Goal: Information Seeking & Learning: Learn about a topic

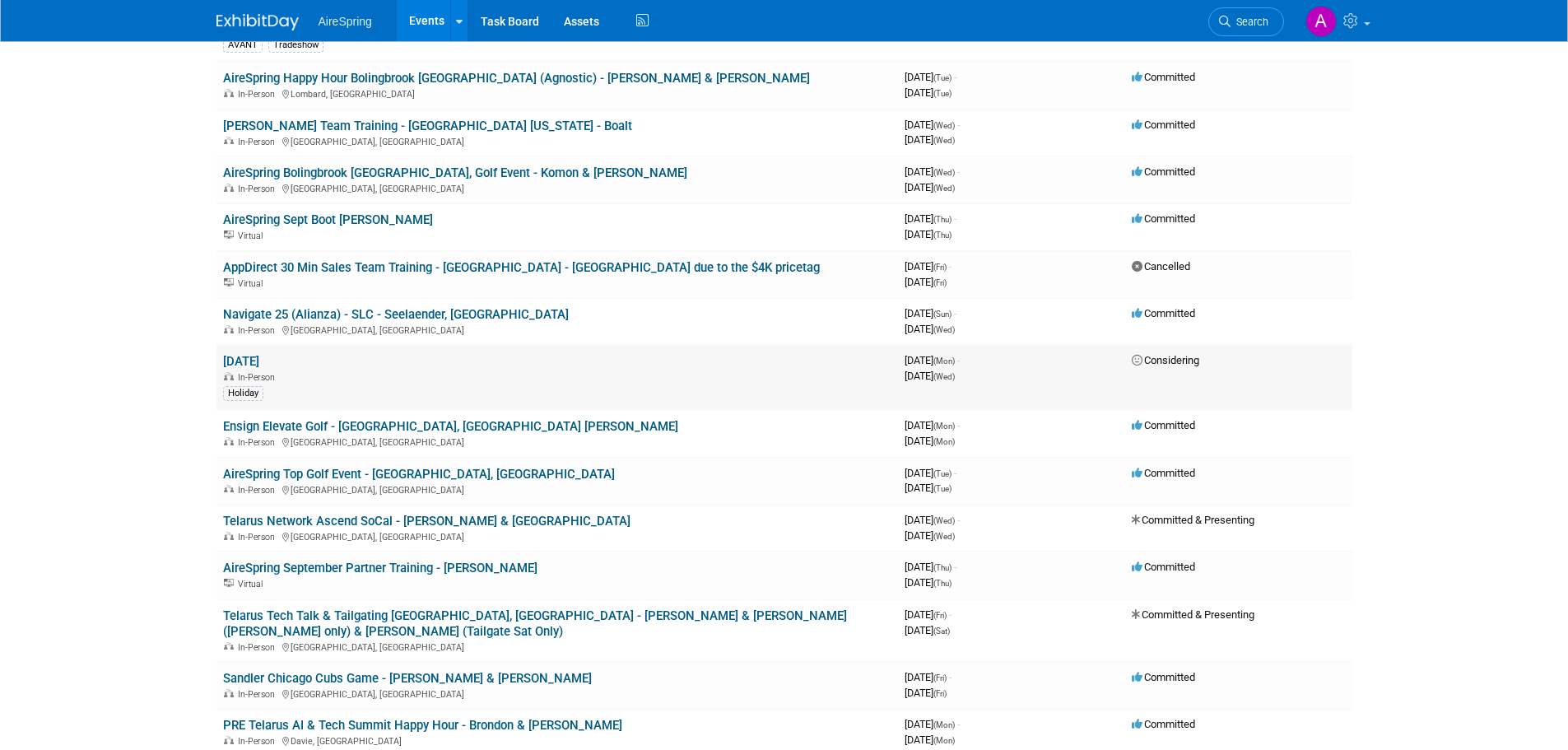
scroll to position [247, 0]
click at [153, 297] on body "AireSpring Events Add Event Bulk Upload Events Shareable Event Boards Recently …" at bounding box center [784, 128] width 1568 height 750
drag, startPoint x: 219, startPoint y: 313, endPoint x: 341, endPoint y: 318, distance: 122.1
click at [341, 318] on td "Navigate 25 (Alianza) - SLC - Seelaender, [GEOGRAPHIC_DATA] In-Person [GEOGRAPH…" at bounding box center [557, 321] width 682 height 47
copy link "Navigate 25 (Alianza)"
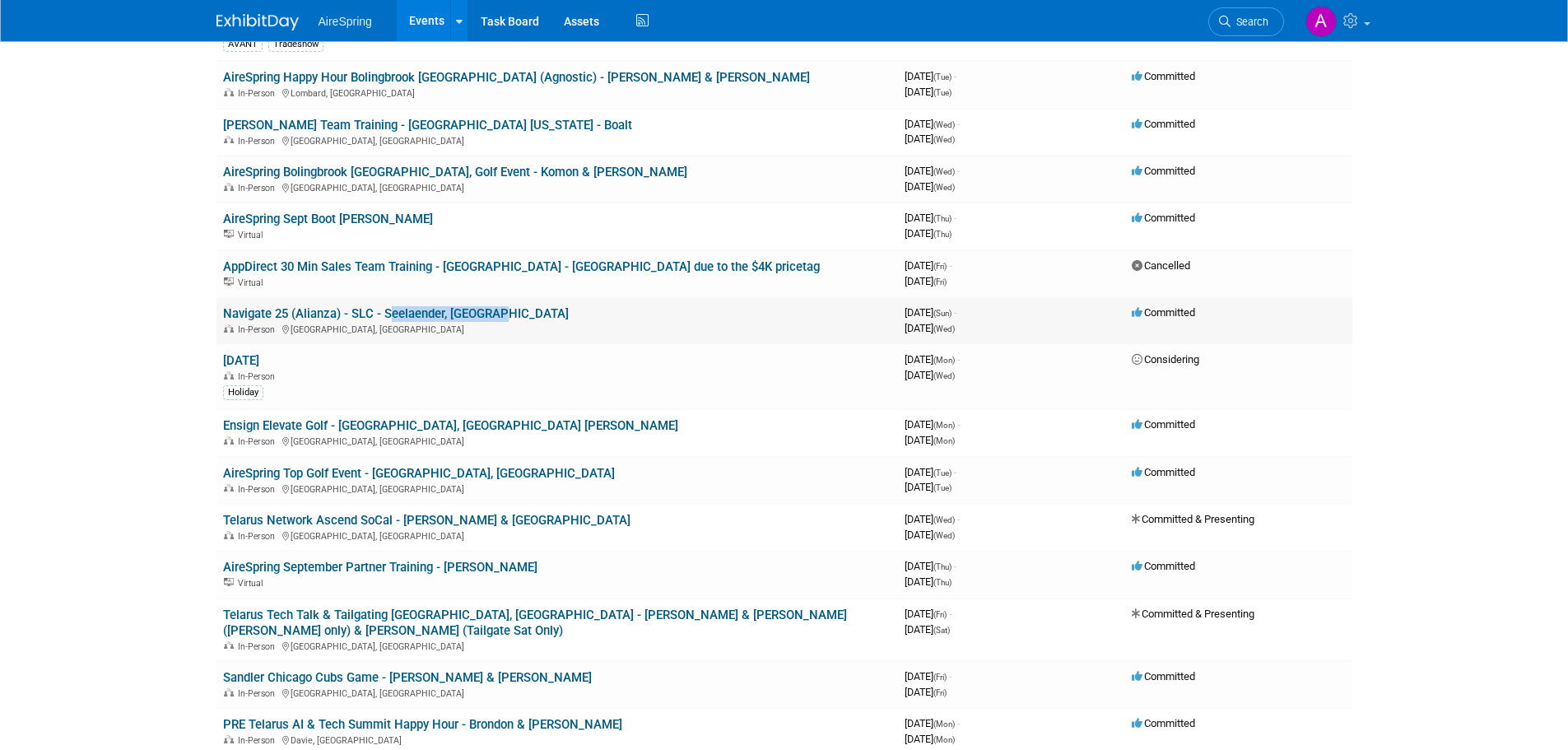
drag, startPoint x: 503, startPoint y: 317, endPoint x: 382, endPoint y: 315, distance: 121.0
click at [382, 315] on td "Navigate 25 (Alianza) - SLC - Seelaender, [GEOGRAPHIC_DATA] In-Person [GEOGRAPH…" at bounding box center [557, 321] width 682 height 47
copy link "Seelaender, [GEOGRAPHIC_DATA]"
click at [34, 326] on body "AireSpring Events Add Event Bulk Upload Events Shareable Event Boards Recently …" at bounding box center [784, 128] width 1568 height 750
drag, startPoint x: 214, startPoint y: 419, endPoint x: 159, endPoint y: 424, distance: 55.2
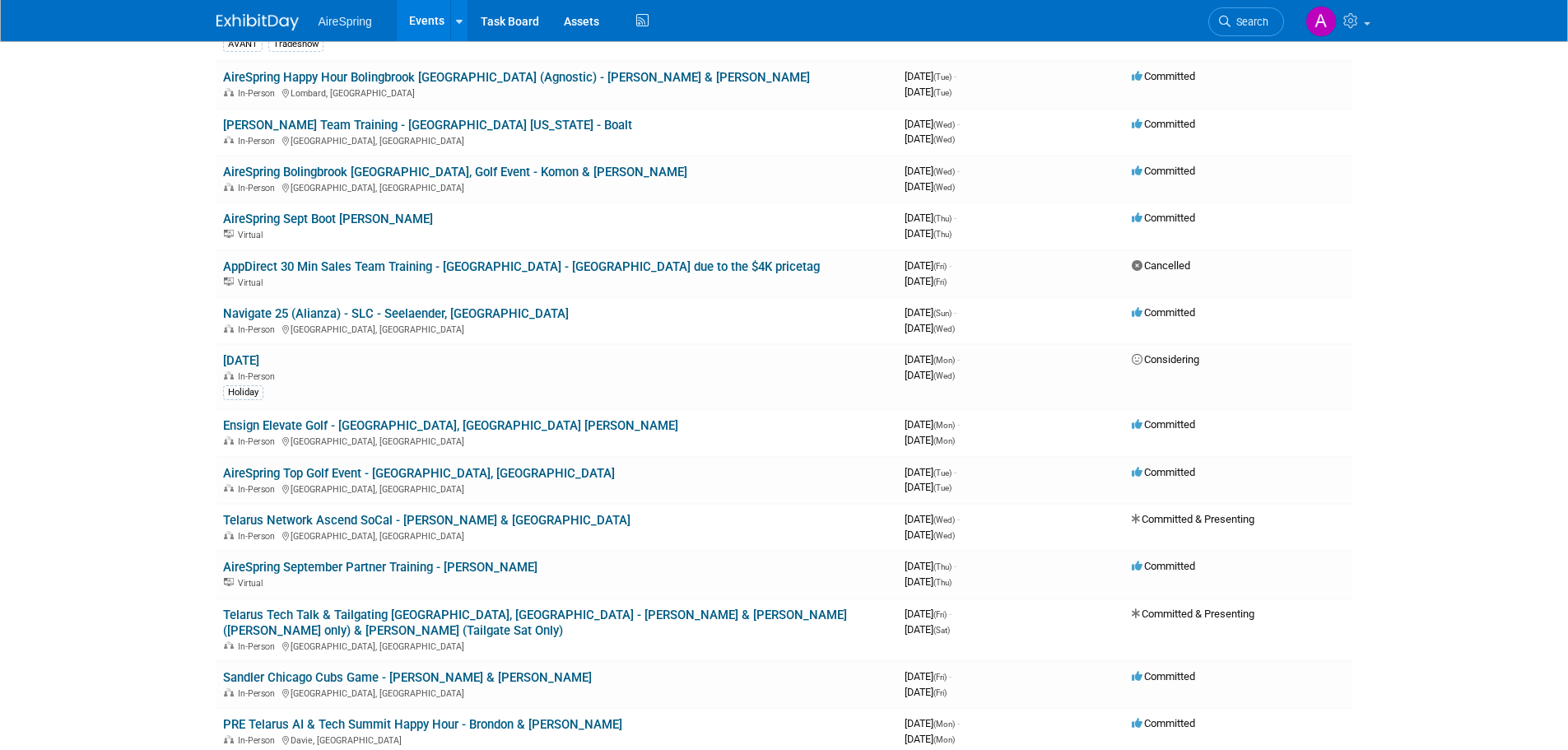
click at [159, 424] on body "AireSpring Events Add Event Bulk Upload Events Shareable Event Boards Recently …" at bounding box center [784, 128] width 1568 height 750
click at [163, 427] on body "AireSpring Events Add Event Bulk Upload Events Shareable Event Boards Recently …" at bounding box center [784, 128] width 1568 height 750
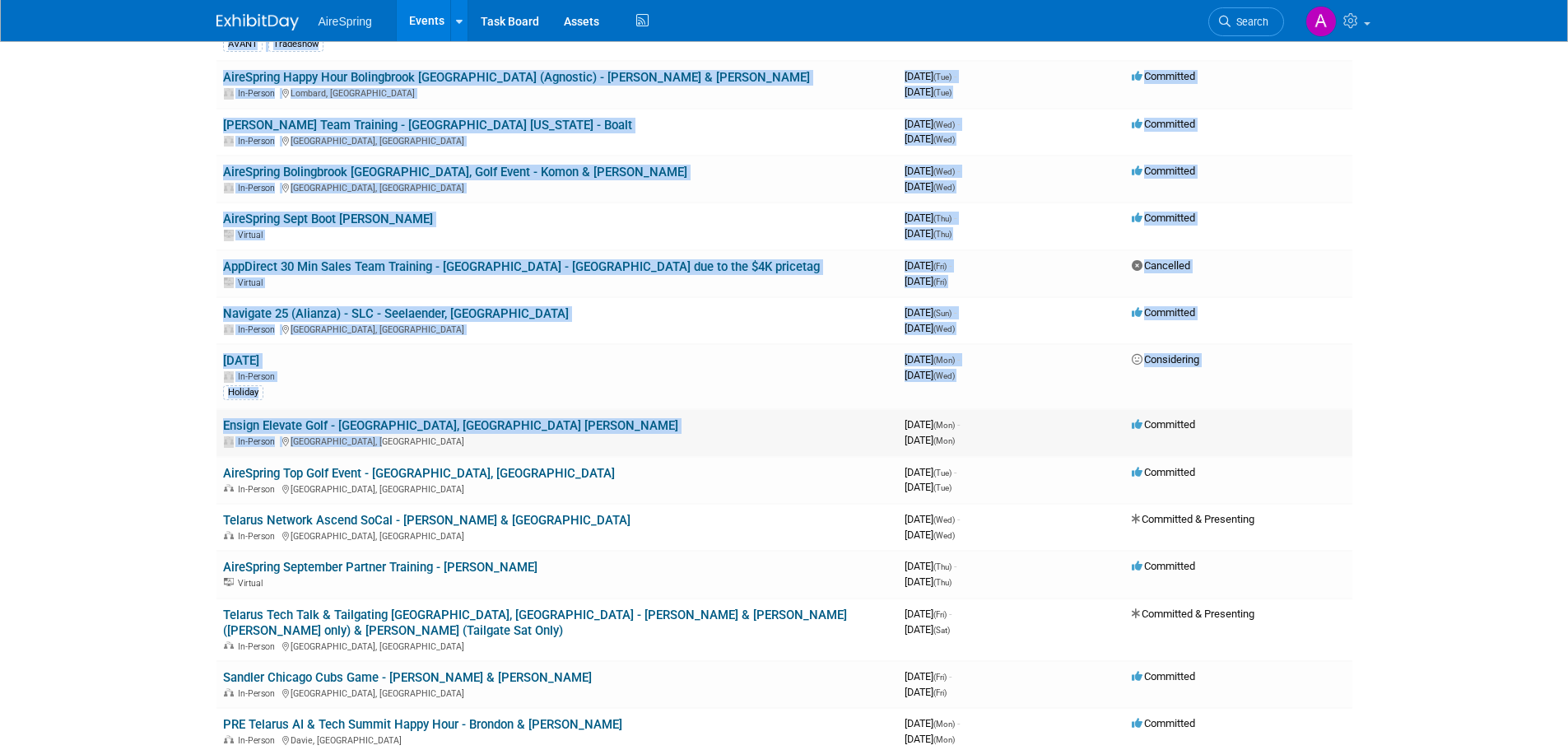
drag, startPoint x: 207, startPoint y: 428, endPoint x: 292, endPoint y: 435, distance: 85.3
click at [176, 429] on body "AireSpring Events Add Event Bulk Upload Events Shareable Event Boards Recently …" at bounding box center [784, 128] width 1568 height 750
click at [173, 410] on body "AireSpring Events Add Event Bulk Upload Events Shareable Event Boards Recently …" at bounding box center [784, 128] width 1568 height 750
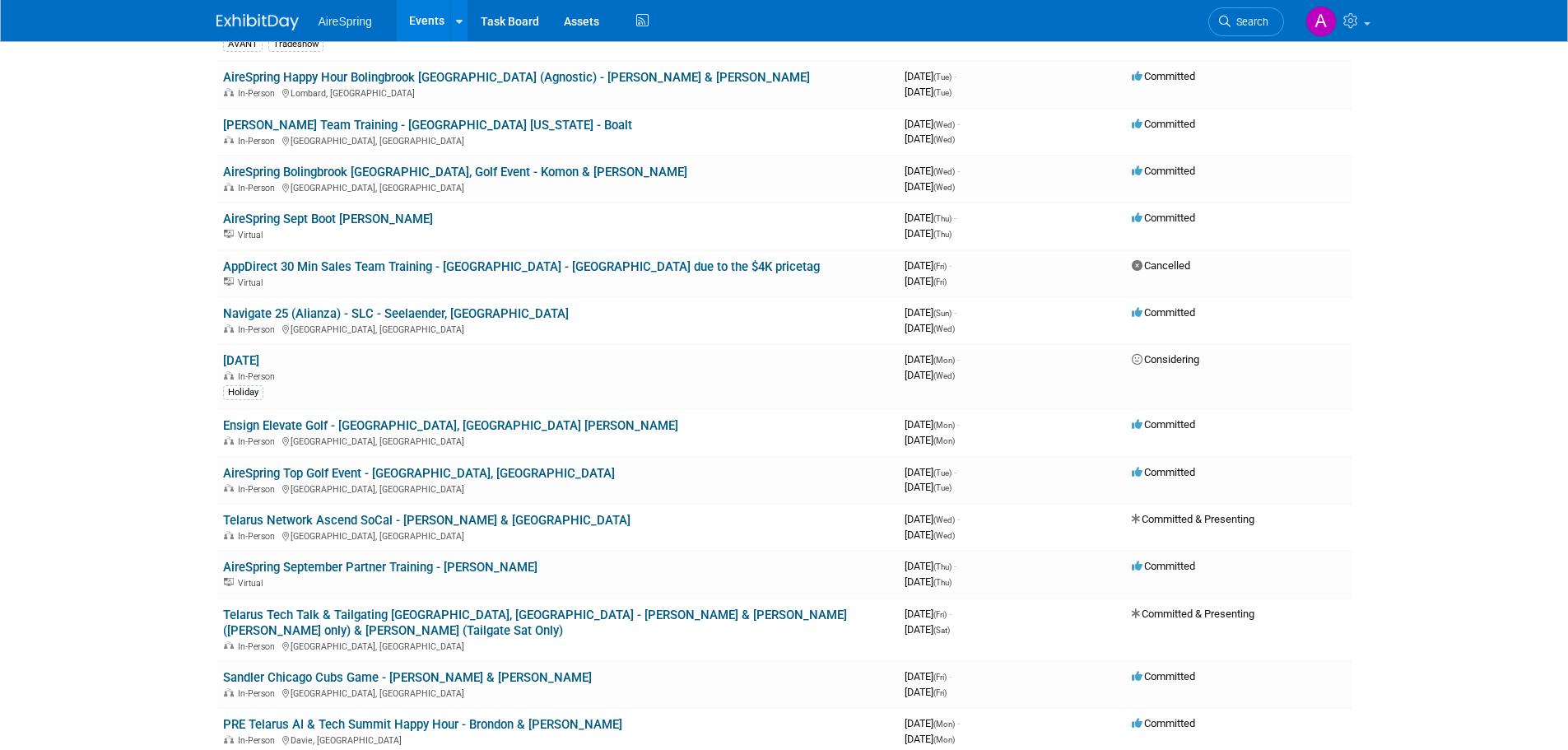
drag, startPoint x: 211, startPoint y: 423, endPoint x: 118, endPoint y: 426, distance: 93.0
click at [118, 426] on body "AireSpring Events Add Event Bulk Upload Events Shareable Event Boards Recently …" at bounding box center [784, 128] width 1568 height 750
drag, startPoint x: 536, startPoint y: 423, endPoint x: 221, endPoint y: 423, distance: 315.0
click at [221, 423] on td "Ensign Elevate Golf - [GEOGRAPHIC_DATA], [GEOGRAPHIC_DATA] [PERSON_NAME] In-Per…" at bounding box center [557, 432] width 682 height 47
copy link "Ensign Elevate Golf - [GEOGRAPHIC_DATA], [GEOGRAPHIC_DATA] [PERSON_NAME]"
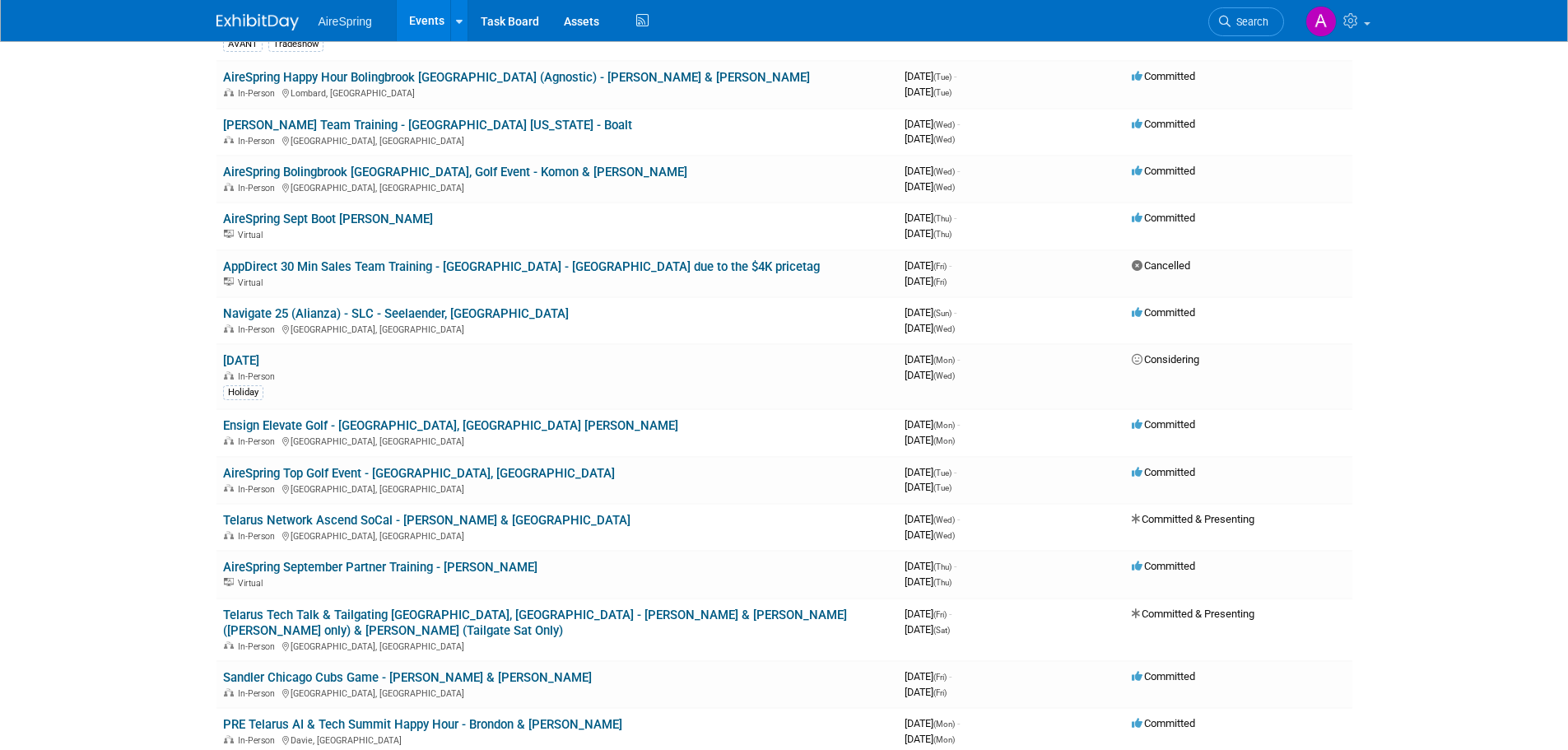
click at [149, 410] on body "AireSpring Events Add Event Bulk Upload Events Shareable Event Boards Recently …" at bounding box center [784, 128] width 1568 height 750
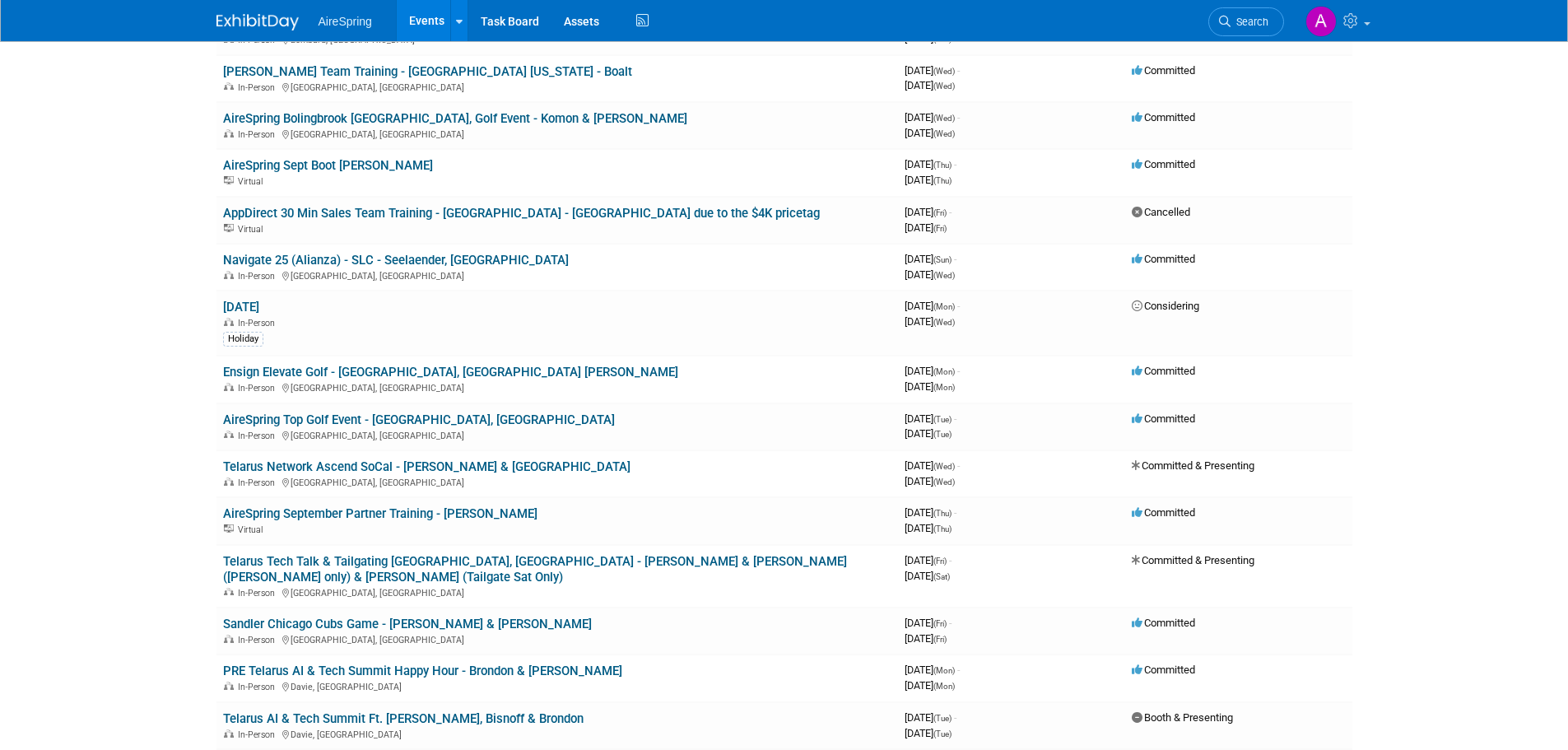
scroll to position [329, 0]
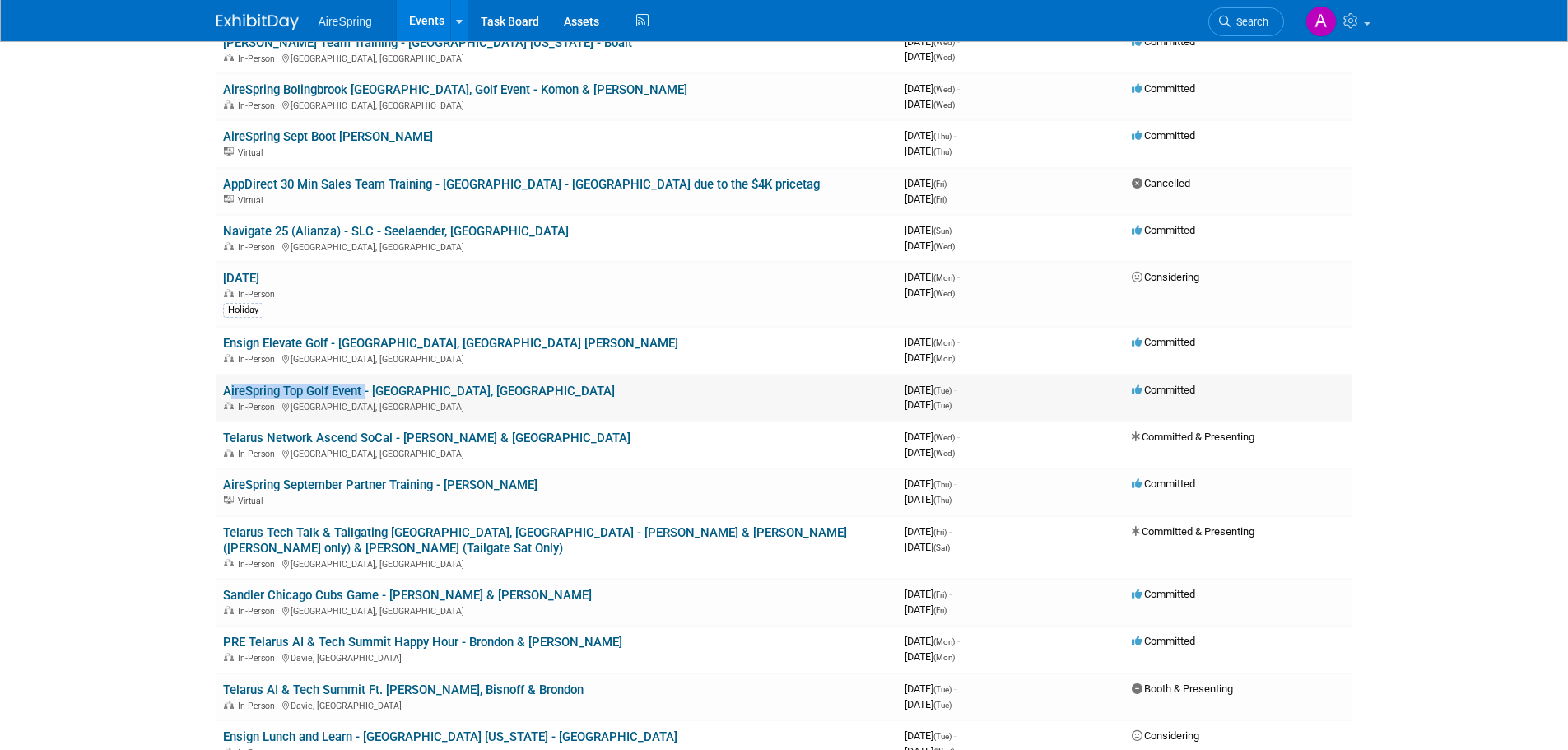
drag, startPoint x: 216, startPoint y: 392, endPoint x: 364, endPoint y: 395, distance: 148.0
click at [364, 395] on td "AireSpring Top Golf Event - [GEOGRAPHIC_DATA], [GEOGRAPHIC_DATA] In-Person [GEO…" at bounding box center [557, 397] width 682 height 47
copy link "AireSpring Top Golf Event"
drag, startPoint x: 216, startPoint y: 435, endPoint x: 392, endPoint y: 439, distance: 176.0
click at [392, 439] on td "Telarus Network Ascend SoCal - [PERSON_NAME] & [GEOGRAPHIC_DATA] In-Person [GEO…" at bounding box center [557, 445] width 682 height 47
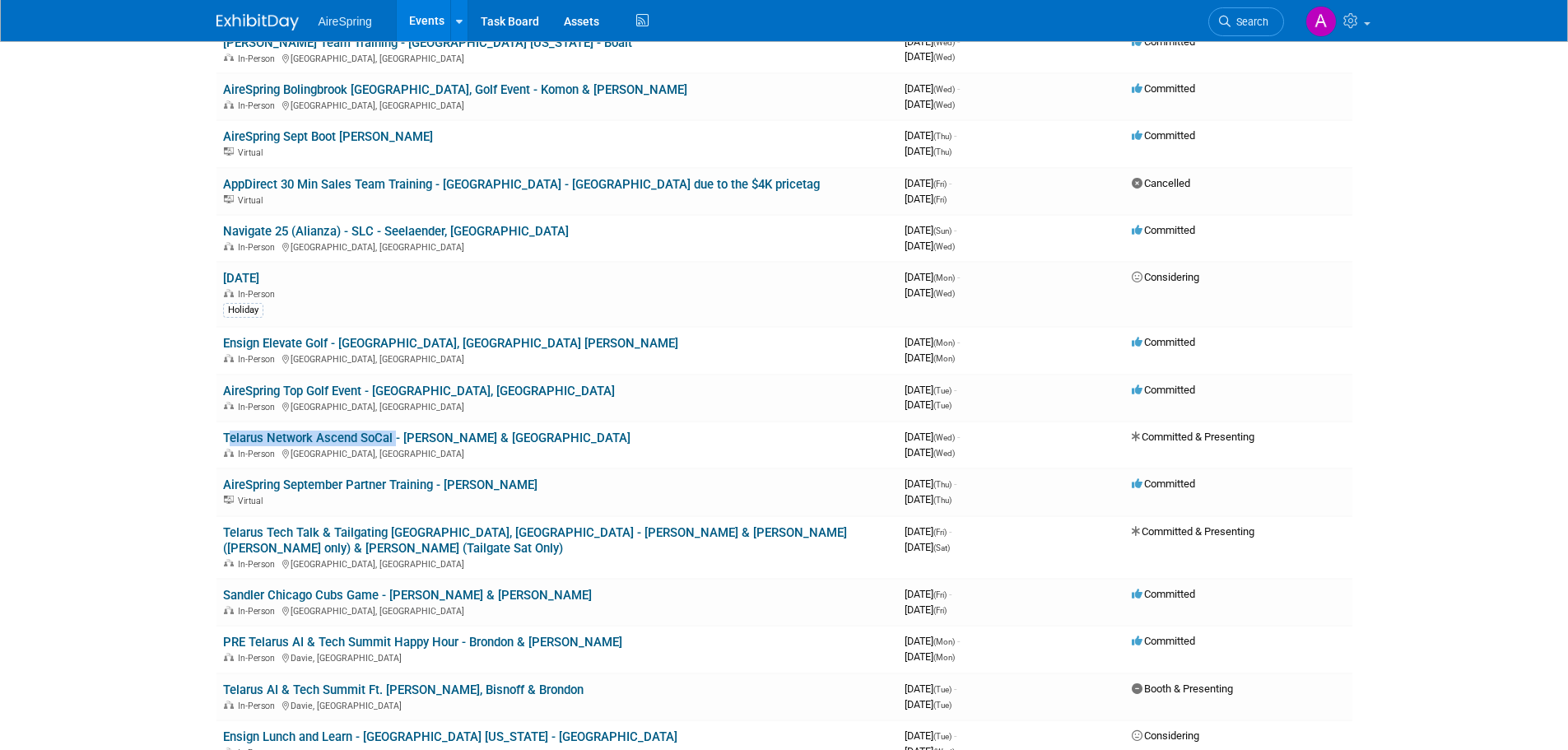
copy link "Telarus Network Ascend SoCal"
click at [112, 421] on html "AireSpring Events Add Event Bulk Upload Events Shareable Event Boards Recently …" at bounding box center [784, 46] width 1568 height 750
drag, startPoint x: 214, startPoint y: 481, endPoint x: 140, endPoint y: 497, distance: 75.7
click at [140, 421] on html "AireSpring Events Add Event Bulk Upload Events Shareable Event Boards Recently …" at bounding box center [784, 46] width 1568 height 750
click at [151, 419] on body "AireSpring Events Add Event Bulk Upload Events Shareable Event Boards Recently …" at bounding box center [784, 46] width 1568 height 750
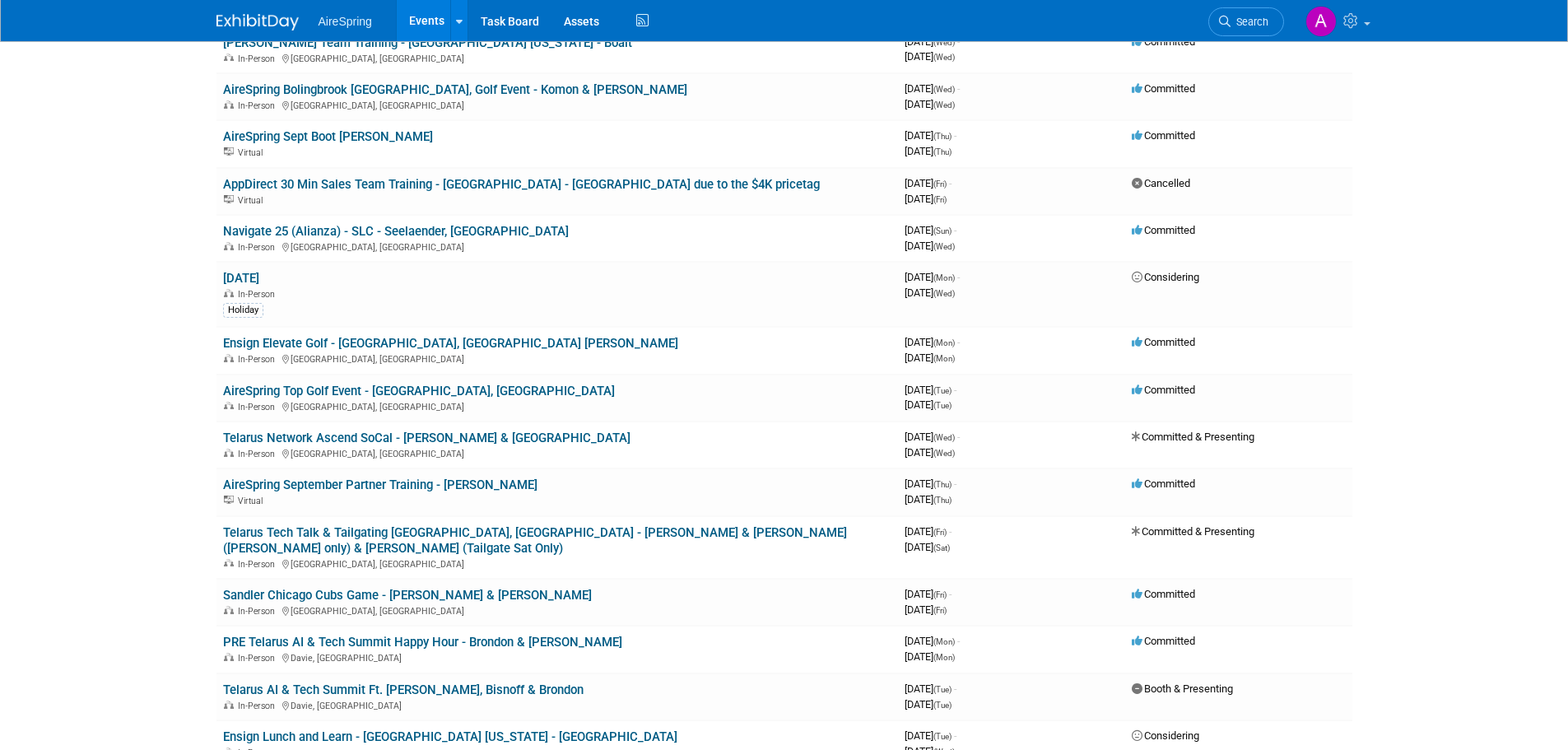
drag, startPoint x: 214, startPoint y: 481, endPoint x: 164, endPoint y: 509, distance: 57.3
click at [164, 421] on html "AireSpring Events Add Event Bulk Upload Events Shareable Event Boards Recently …" at bounding box center [784, 46] width 1568 height 750
drag, startPoint x: 553, startPoint y: 486, endPoint x: 216, endPoint y: 484, distance: 337.0
click at [217, 484] on td "AireSpring September Partner Training - [PERSON_NAME] Virtual" at bounding box center [557, 492] width 682 height 47
copy link "AireSpring September Partner Training - [PERSON_NAME]"
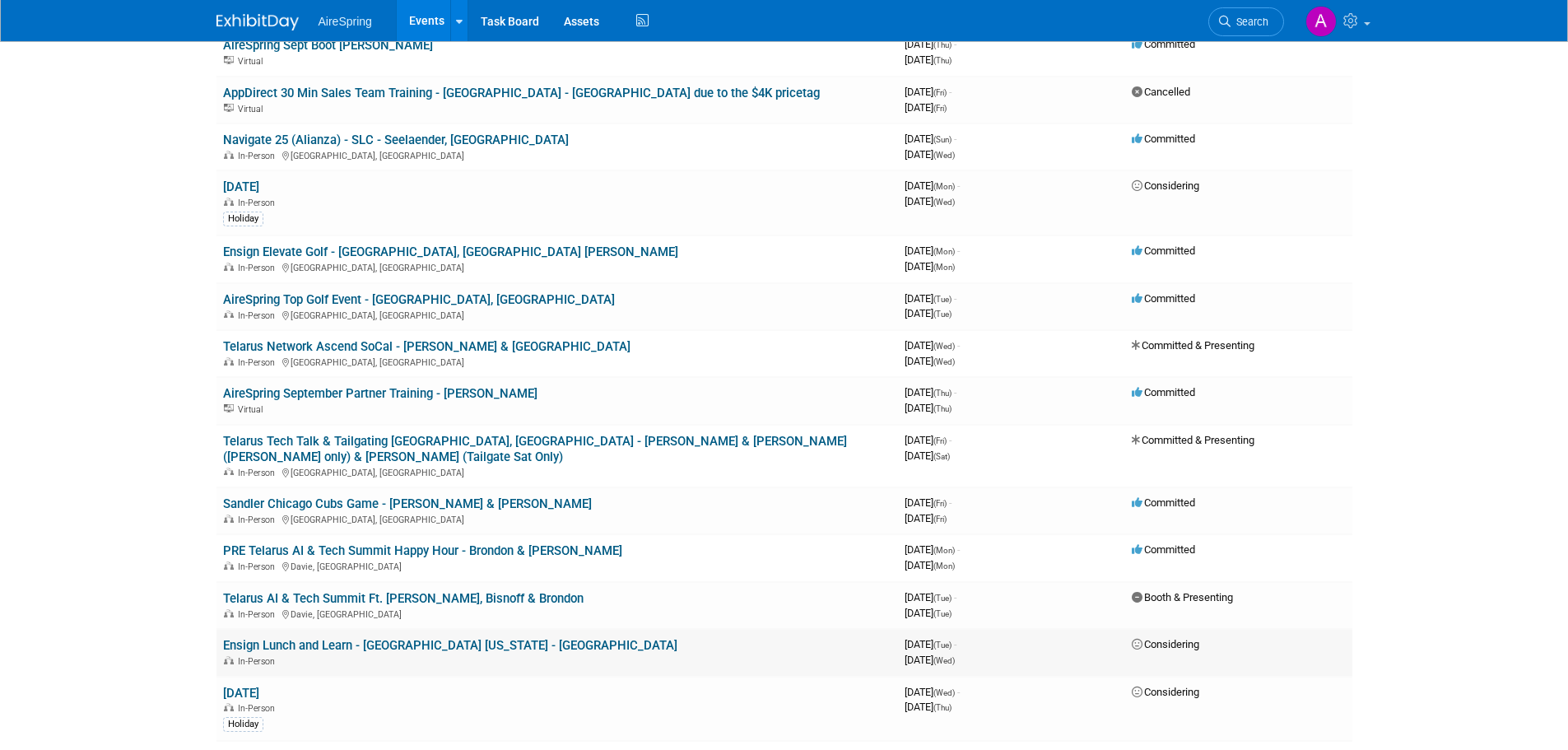
scroll to position [493, 0]
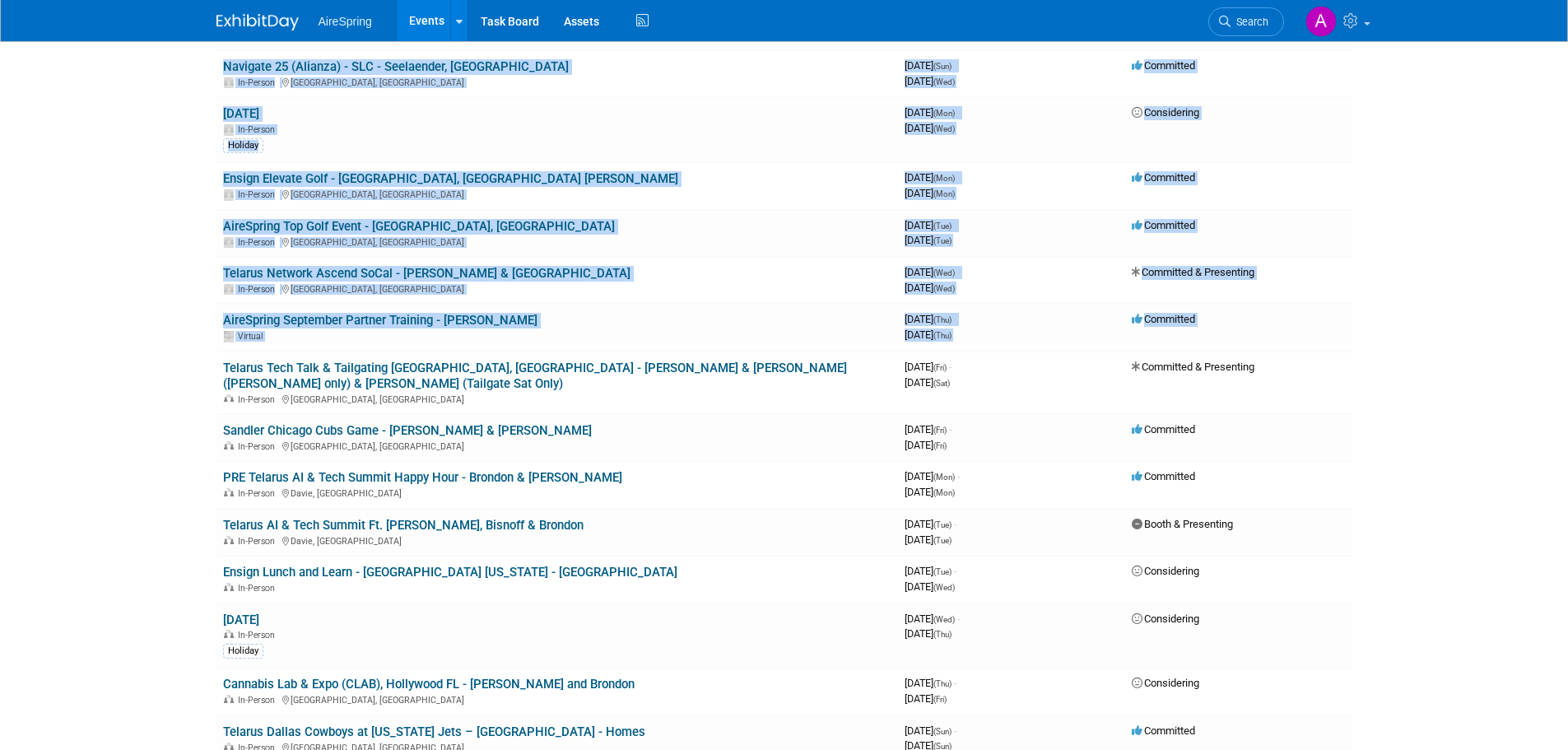
drag, startPoint x: 221, startPoint y: 364, endPoint x: 156, endPoint y: 382, distance: 67.4
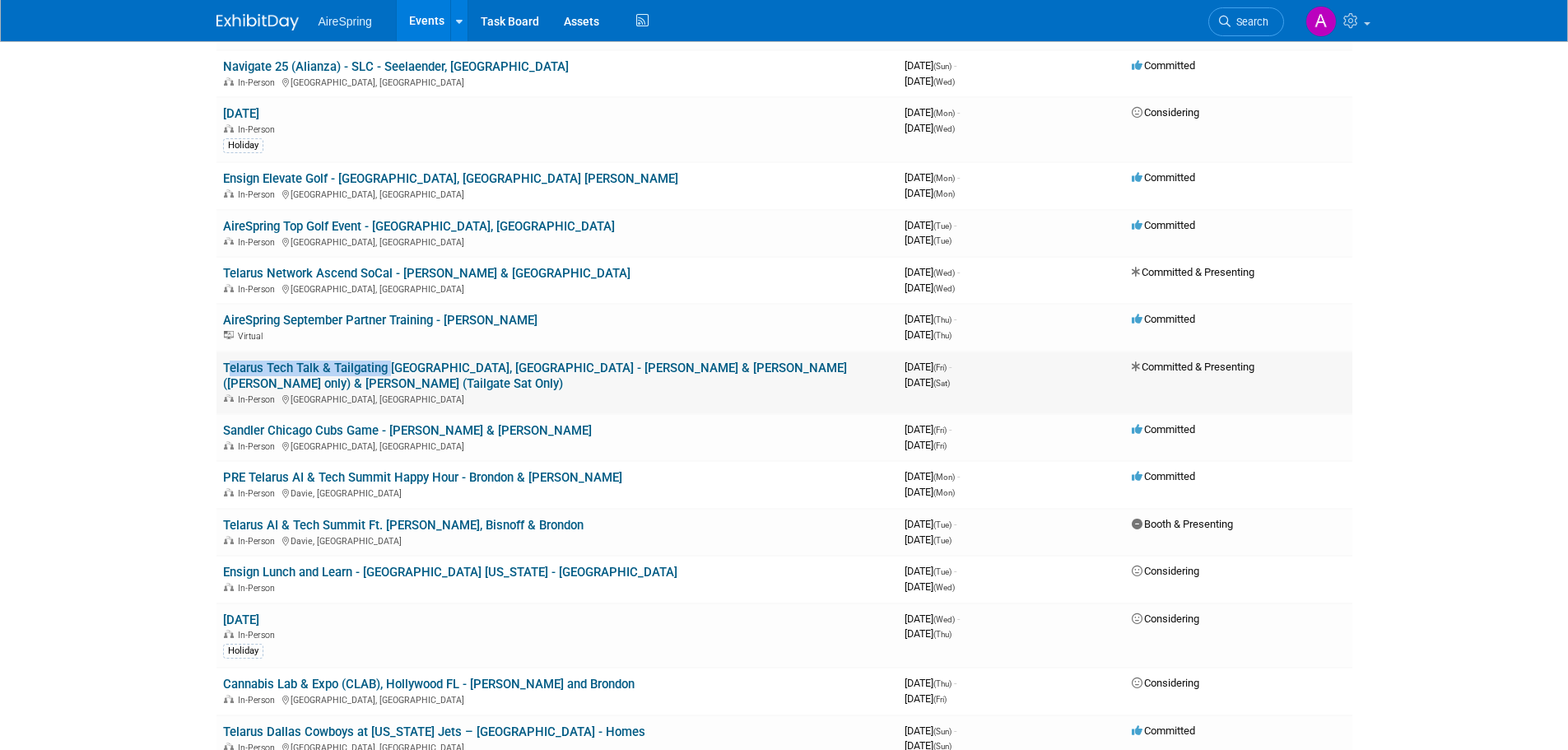
drag, startPoint x: 233, startPoint y: 366, endPoint x: 386, endPoint y: 372, distance: 153.1
click at [386, 372] on td "Telarus Tech Talk & Tailgating [GEOGRAPHIC_DATA], [GEOGRAPHIC_DATA] - [PERSON_N…" at bounding box center [557, 383] width 682 height 62
drag, startPoint x: 220, startPoint y: 365, endPoint x: 293, endPoint y: 442, distance: 106.1
click at [449, 370] on td "Telarus Tech Talk & Tailgating [GEOGRAPHIC_DATA], [GEOGRAPHIC_DATA] - [PERSON_N…" at bounding box center [557, 383] width 682 height 62
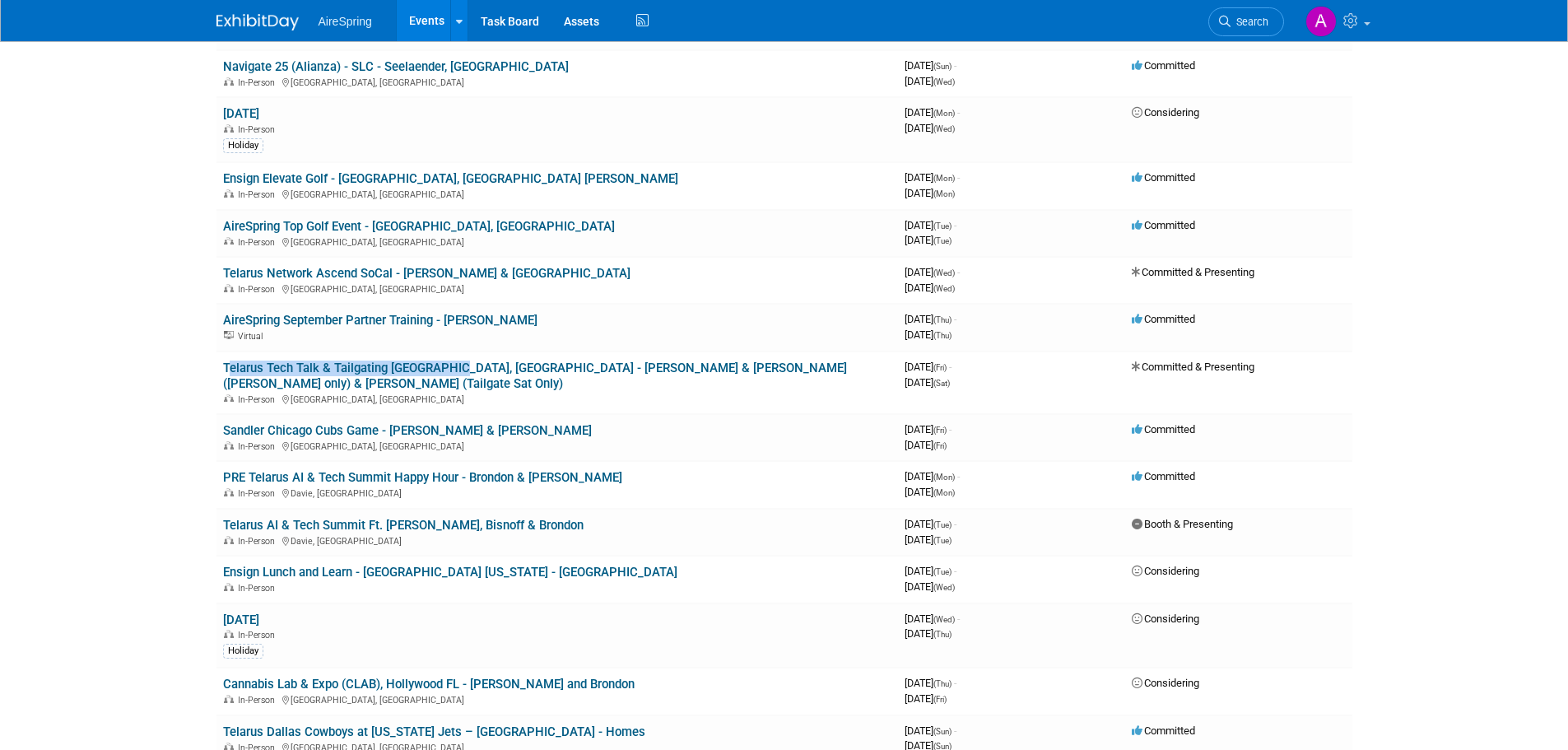
copy link "Telarus Tech Talk & Tailgating [GEOGRAPHIC_DATA], [GEOGRAPHIC_DATA]"
drag, startPoint x: 218, startPoint y: 414, endPoint x: 373, endPoint y: 413, distance: 155.0
click at [378, 414] on td "Sandler Chicago Cubs Game - [PERSON_NAME] & [PERSON_NAME] In-Person [GEOGRAPHIC…" at bounding box center [557, 437] width 682 height 47
copy link "Sandler Chicago Cubs Game"
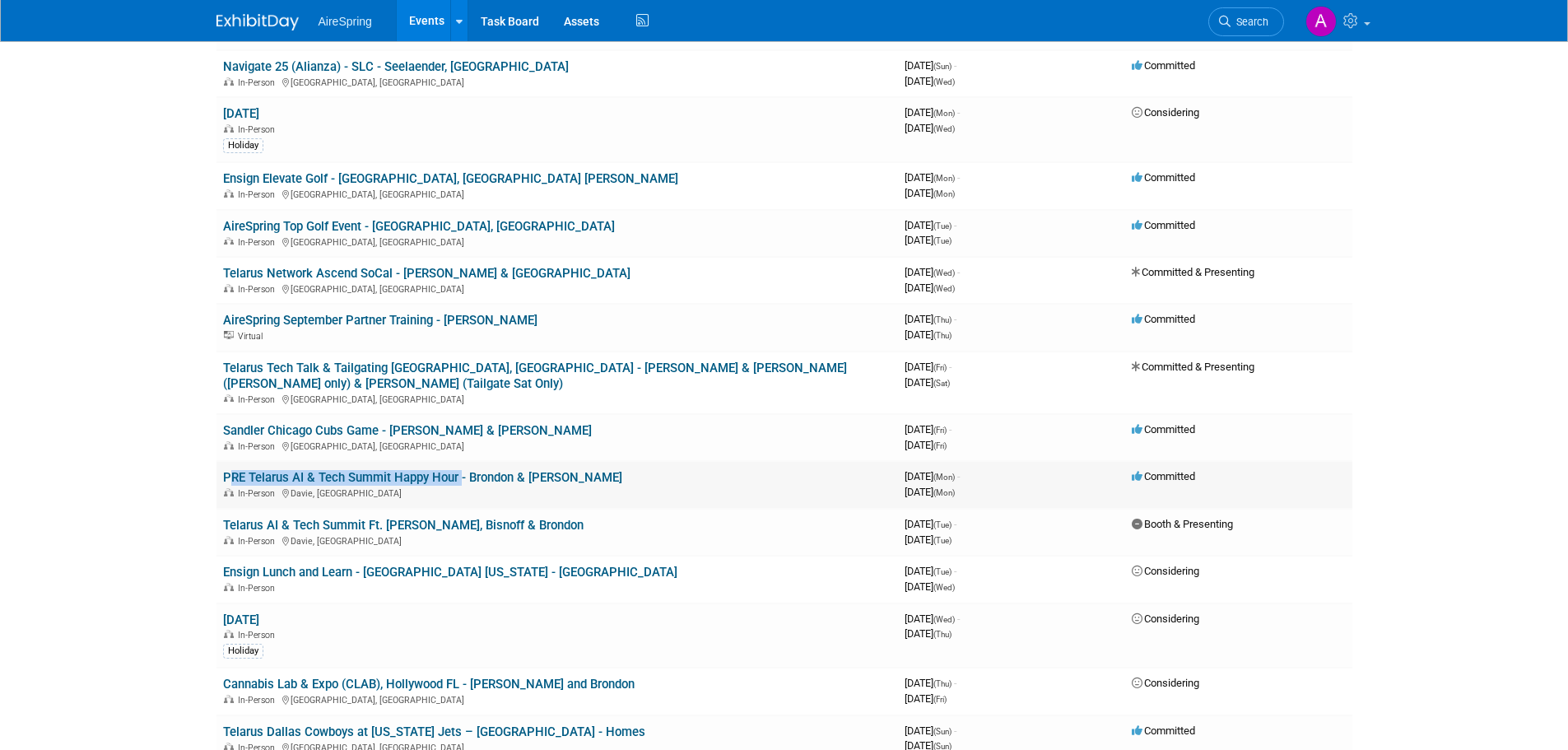
drag, startPoint x: 219, startPoint y: 461, endPoint x: 456, endPoint y: 458, distance: 237.0
click at [456, 461] on td "PRE Telarus AI & Tech Summit Happy Hour - Brondon & [PERSON_NAME] In-Person [GE…" at bounding box center [557, 484] width 682 height 47
copy link "PRE Telarus AI & Tech Summit Happy Hour"
drag, startPoint x: 214, startPoint y: 507, endPoint x: 158, endPoint y: 513, distance: 56.3
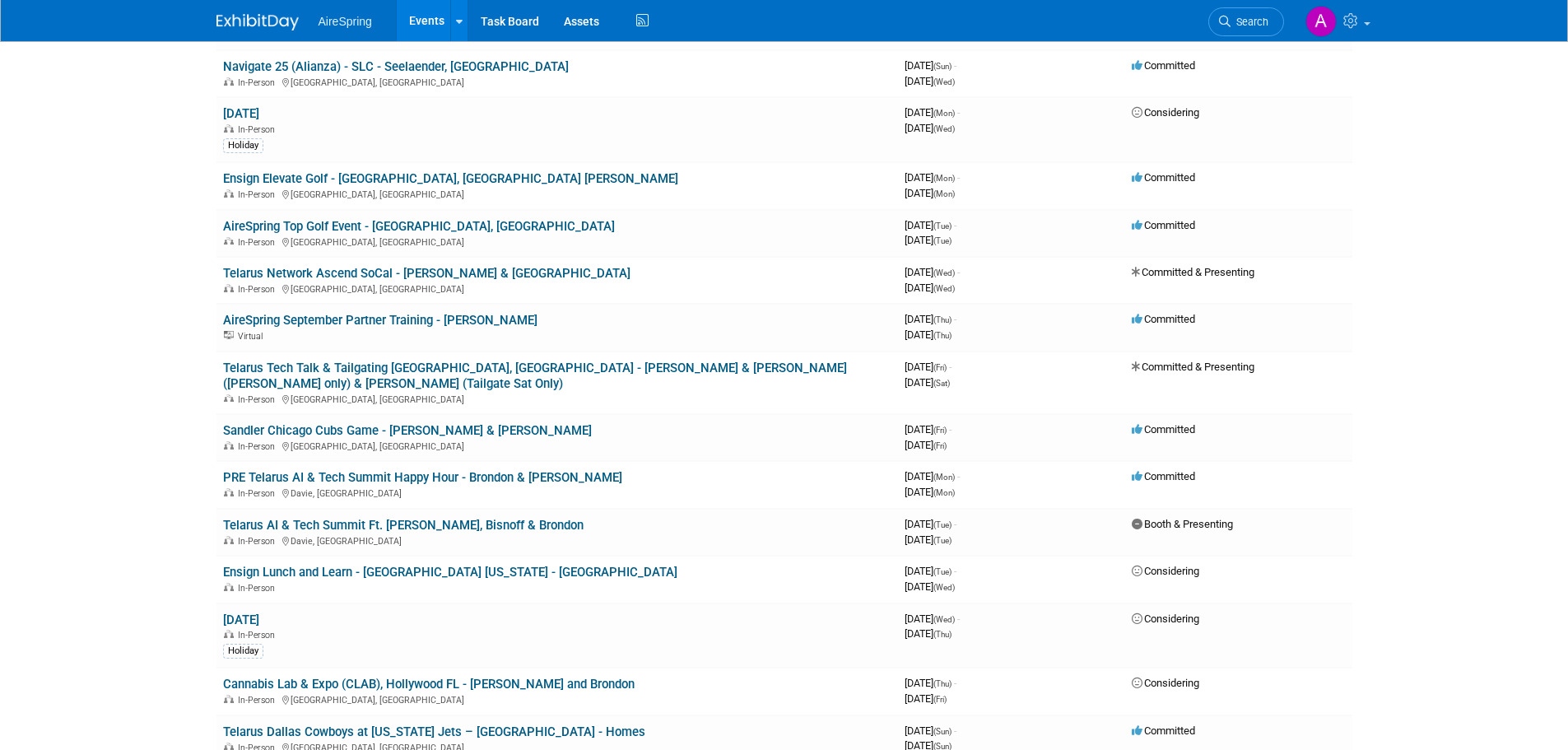
drag, startPoint x: 213, startPoint y: 508, endPoint x: 190, endPoint y: 517, distance: 24.7
drag, startPoint x: 217, startPoint y: 505, endPoint x: 602, endPoint y: 505, distance: 385.0
click at [602, 509] on td "Telarus AI & Tech Summit Ft. [PERSON_NAME], Bisnoff & Brondon In-Person [GEOGRA…" at bounding box center [557, 532] width 682 height 47
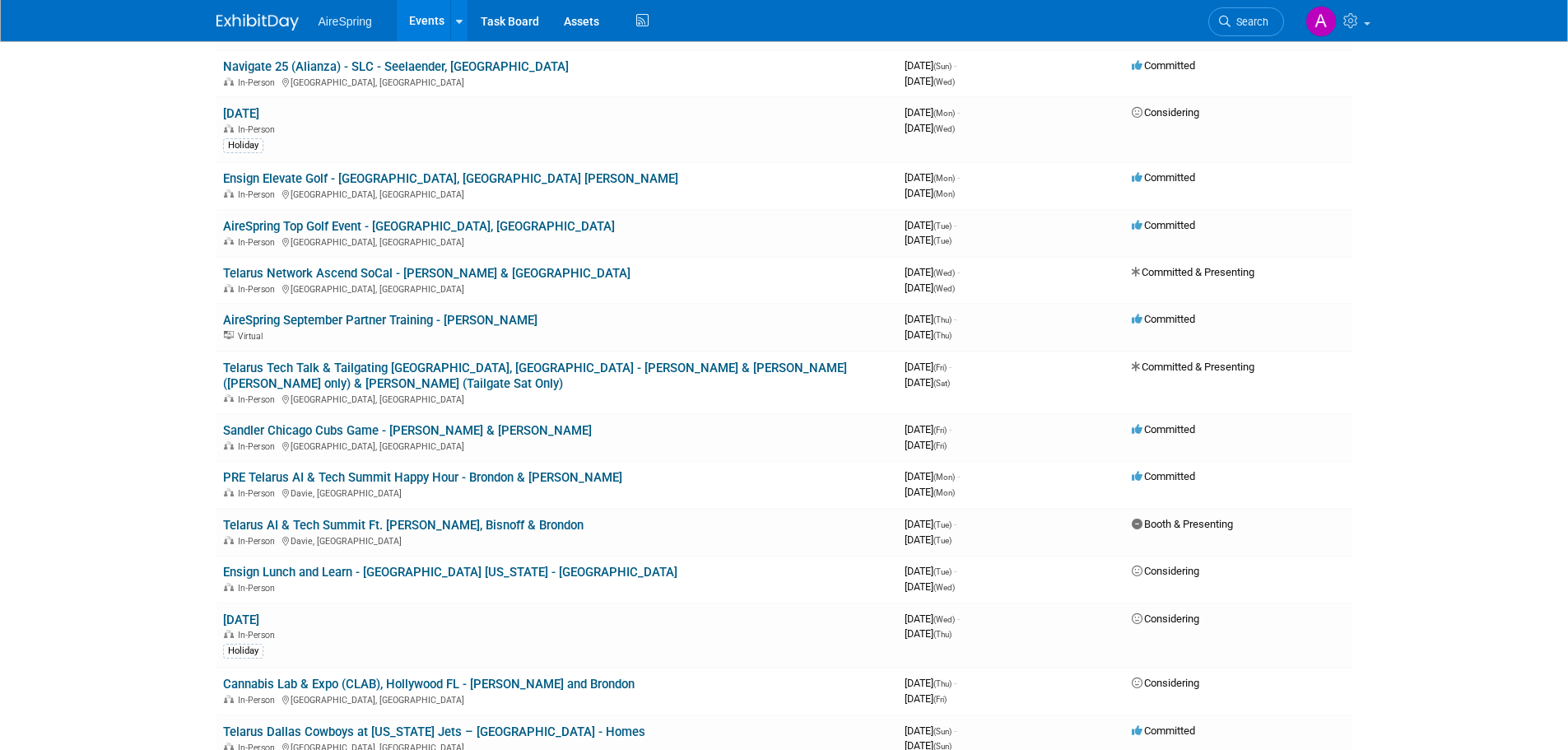
copy link "Telarus AI & Tech Summit Ft. [PERSON_NAME], Bisnoff & Brondon"
